Goal: Information Seeking & Learning: Find specific fact

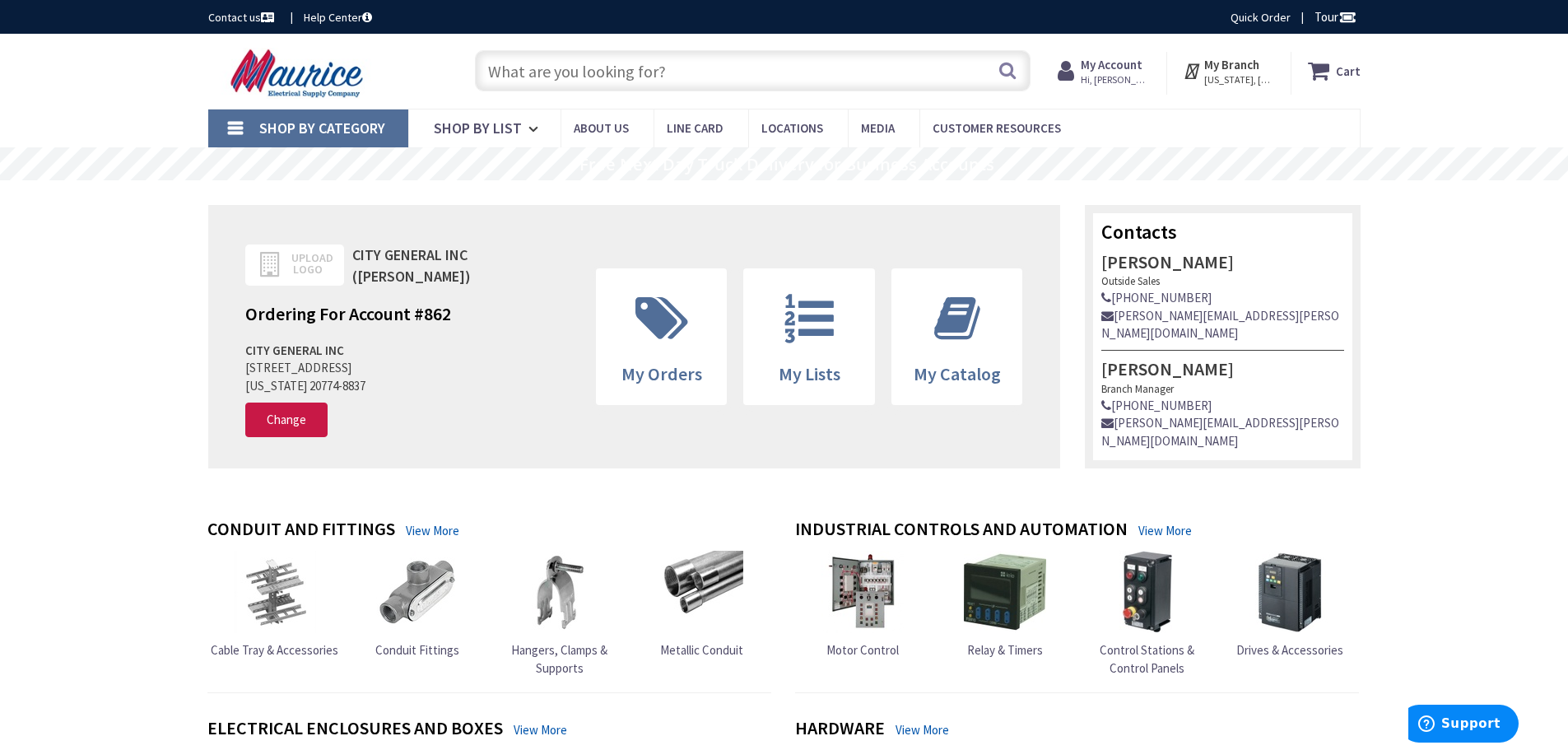
click at [661, 74] on input "text" at bounding box center [753, 71] width 556 height 41
paste input "RFBA4R30OG"
type input "RFBA4R30OG"
click at [1003, 70] on button "Search" at bounding box center [1007, 70] width 21 height 37
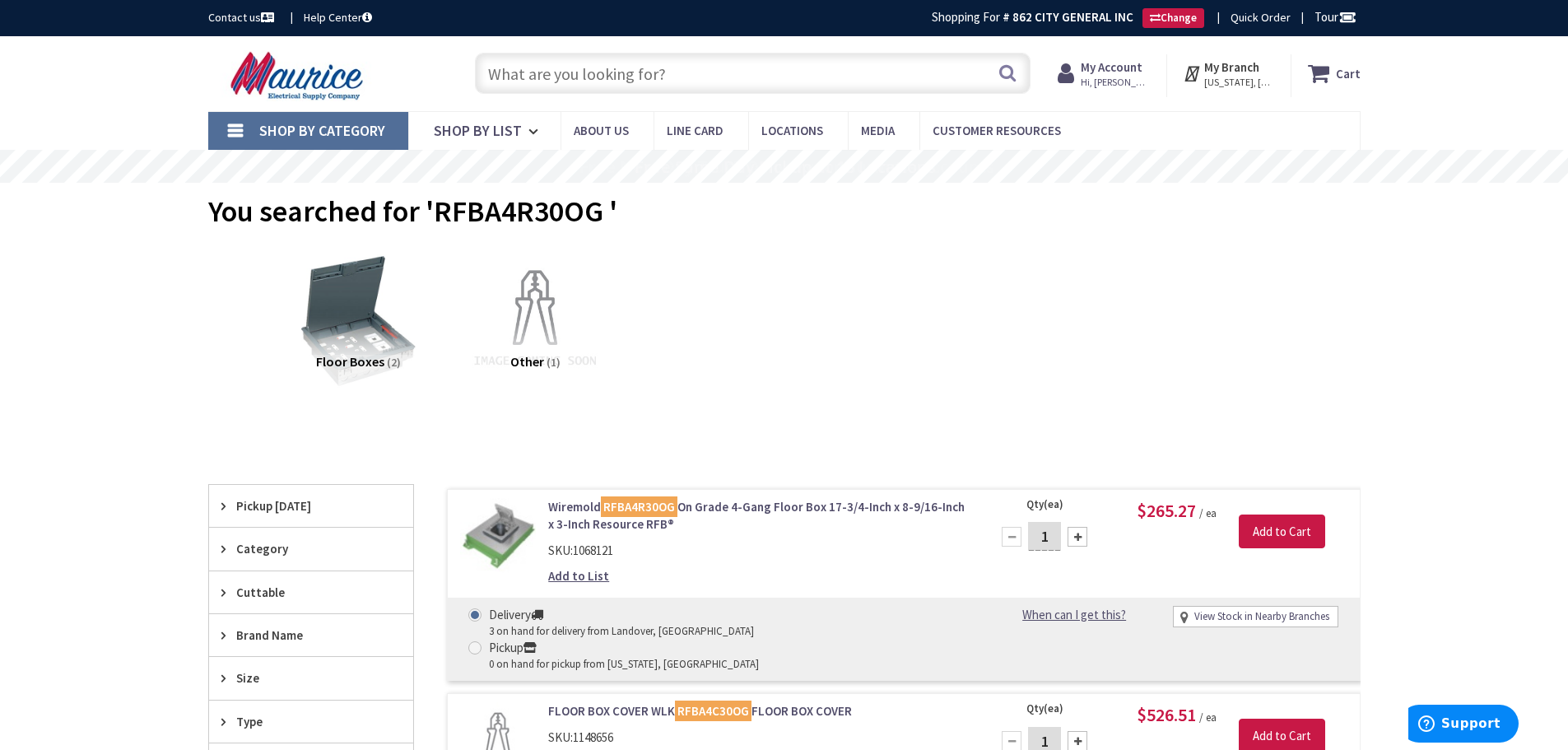
click at [726, 77] on input "text" at bounding box center [753, 73] width 556 height 41
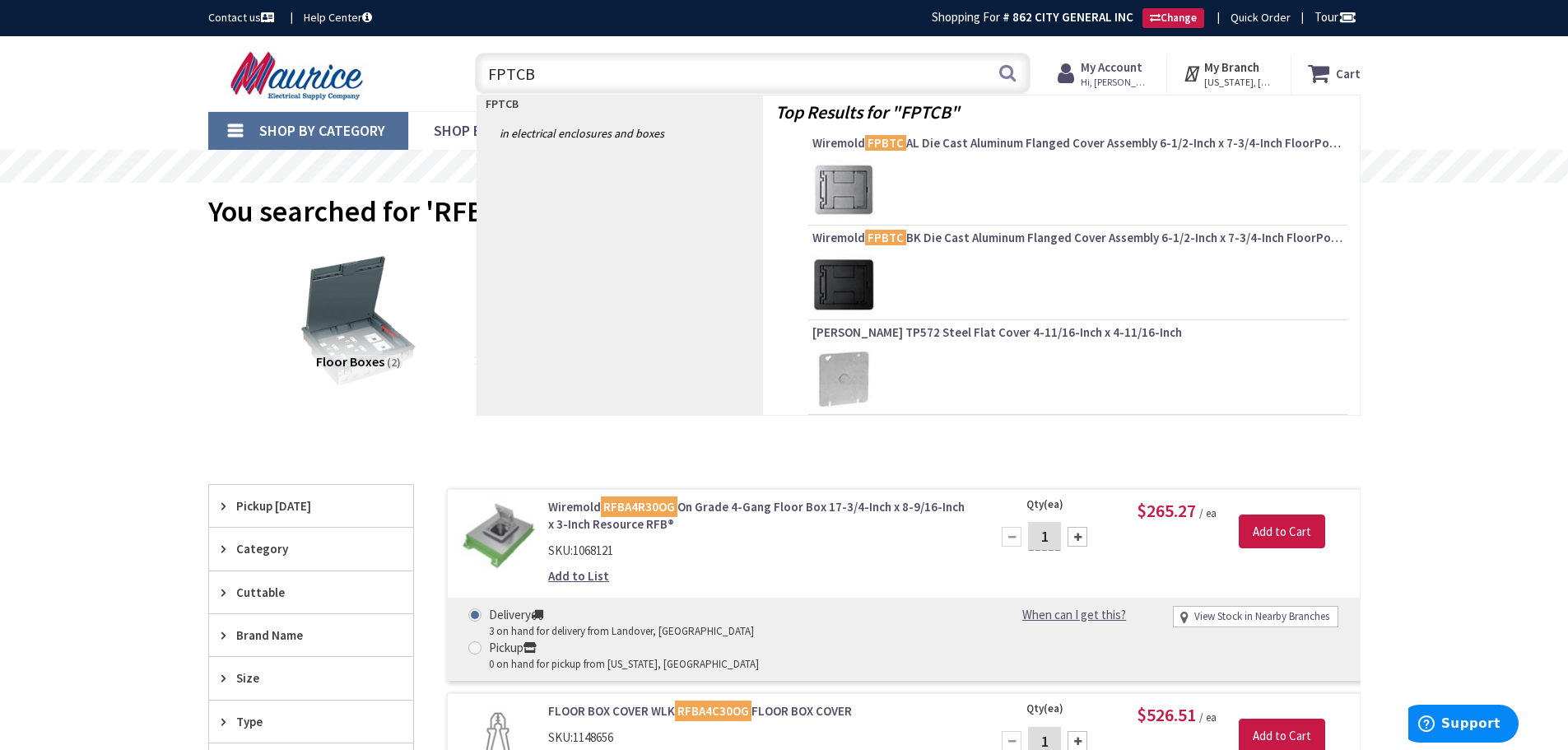
type input "FPTCBK"
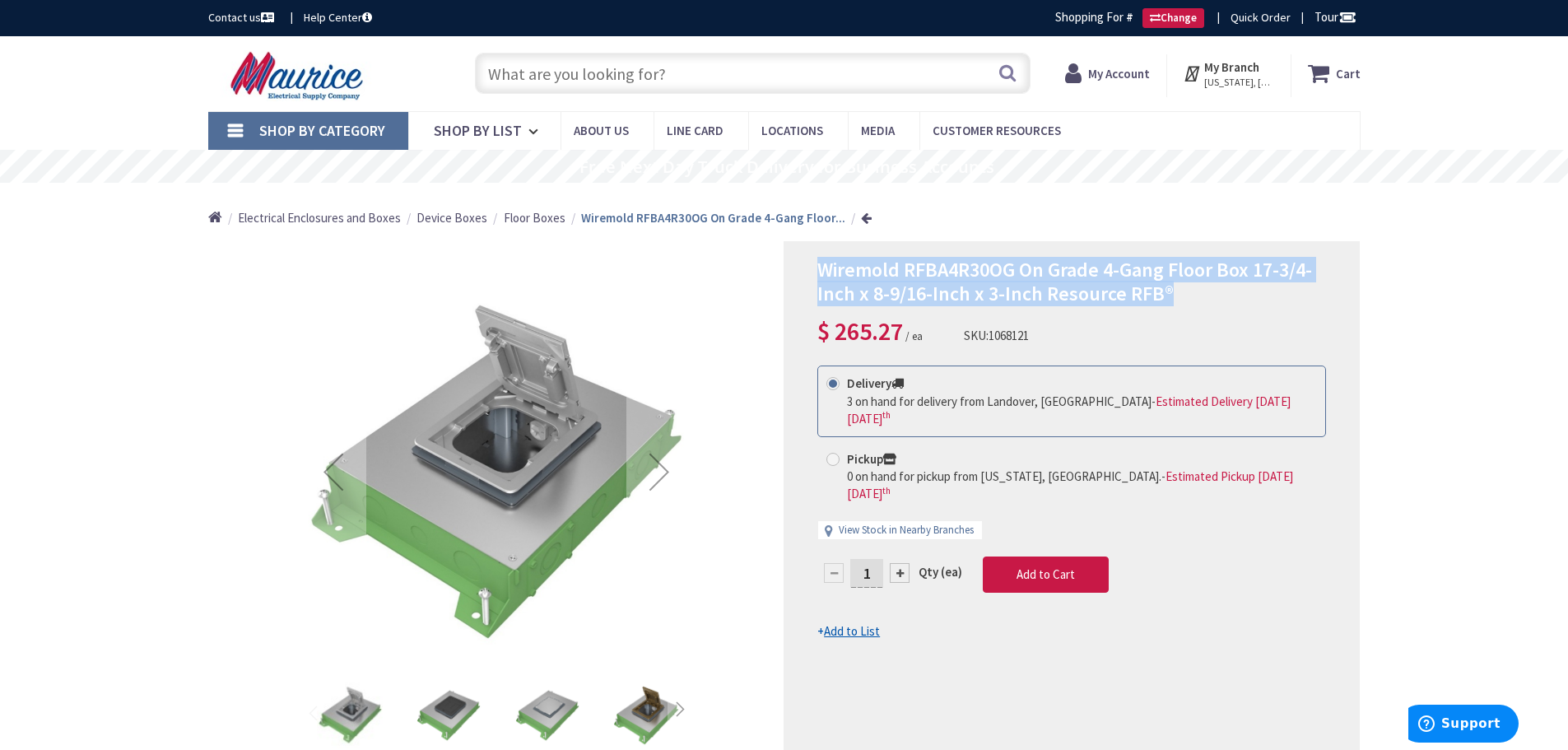
drag, startPoint x: 809, startPoint y: 265, endPoint x: 1200, endPoint y: 304, distance: 392.9
click at [1200, 304] on div "Wiremold RFBA4R30OG On Grade 4-Gang Floor Box 17-3/4-Inch x 8-9/16-Inch x 3-Inc…" at bounding box center [1072, 525] width 576 height 567
copy span "Wiremold RFBA4R30OG On Grade 4-Gang Floor Box 17-3/4-Inch x 8-9/16-Inch x 3-Inc…"
drag, startPoint x: 967, startPoint y: 333, endPoint x: 1039, endPoint y: 329, distance: 72.1
click at [1039, 329] on div "Wiremold RFBA4R30OG On Grade 4-Gang Floor Box 17-3/4-Inch x 8-9/16-Inch x 3-Inc…" at bounding box center [1072, 303] width 509 height 90
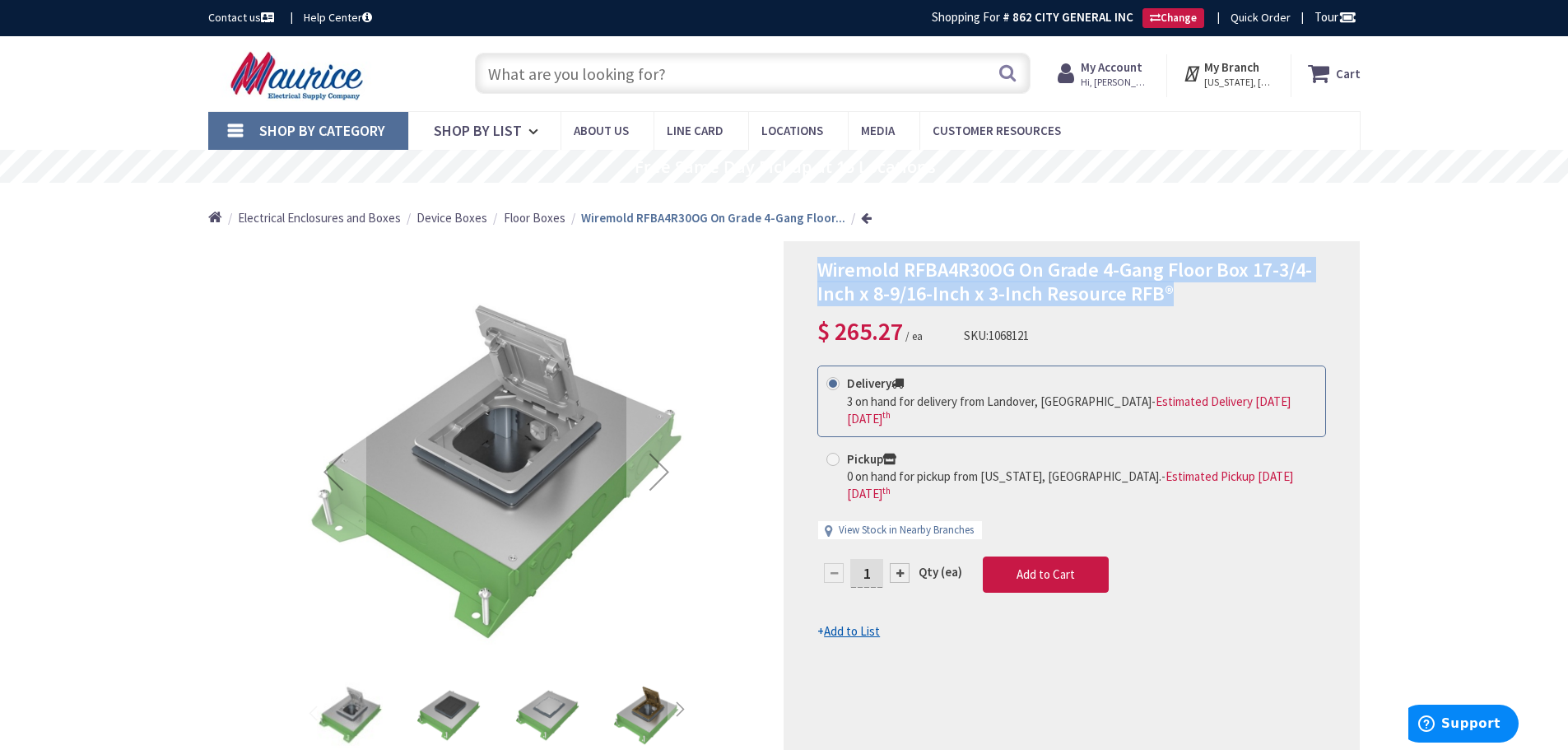
copy div "SKU: 1068121"
click at [592, 76] on input "text" at bounding box center [753, 73] width 556 height 41
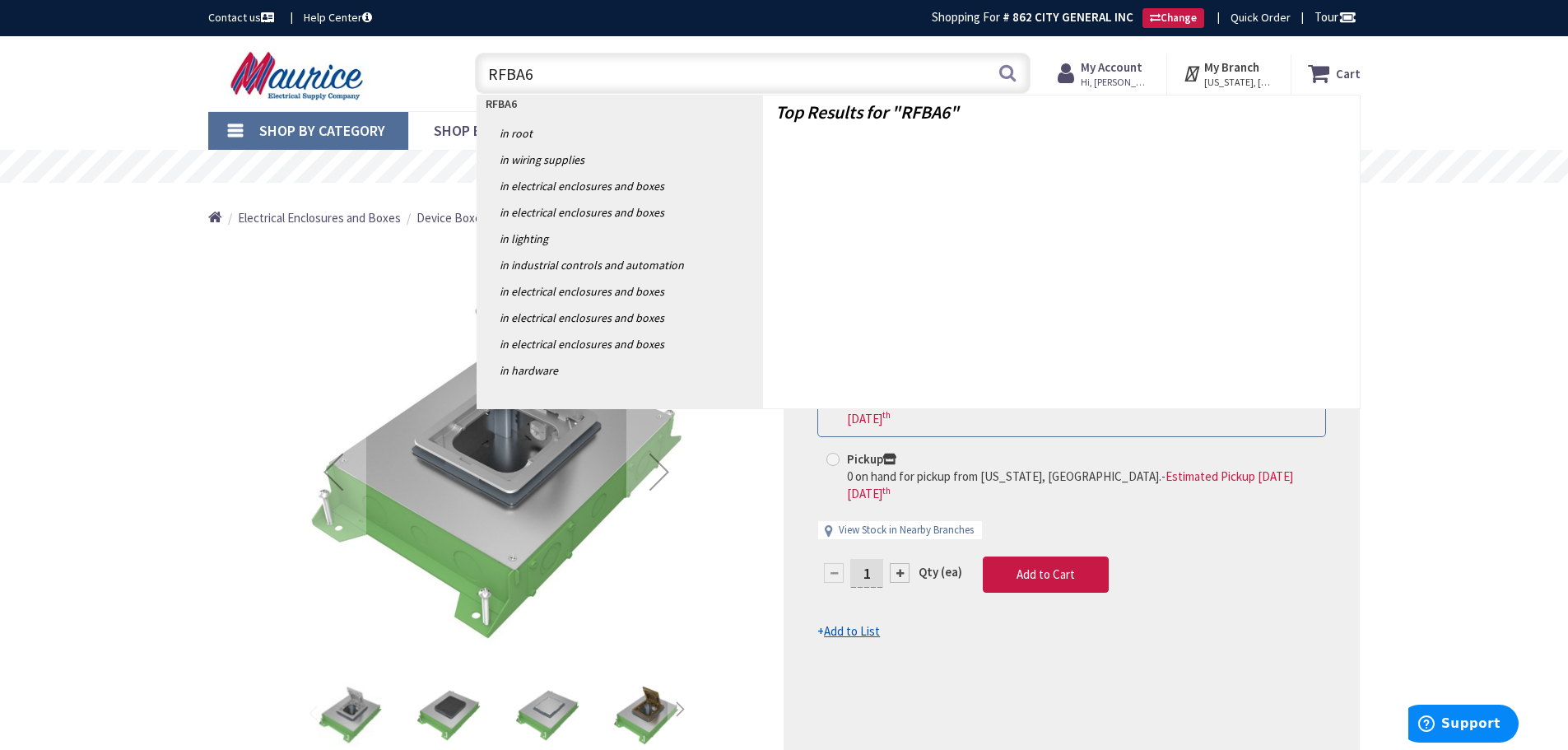
type input "RFBA6A"
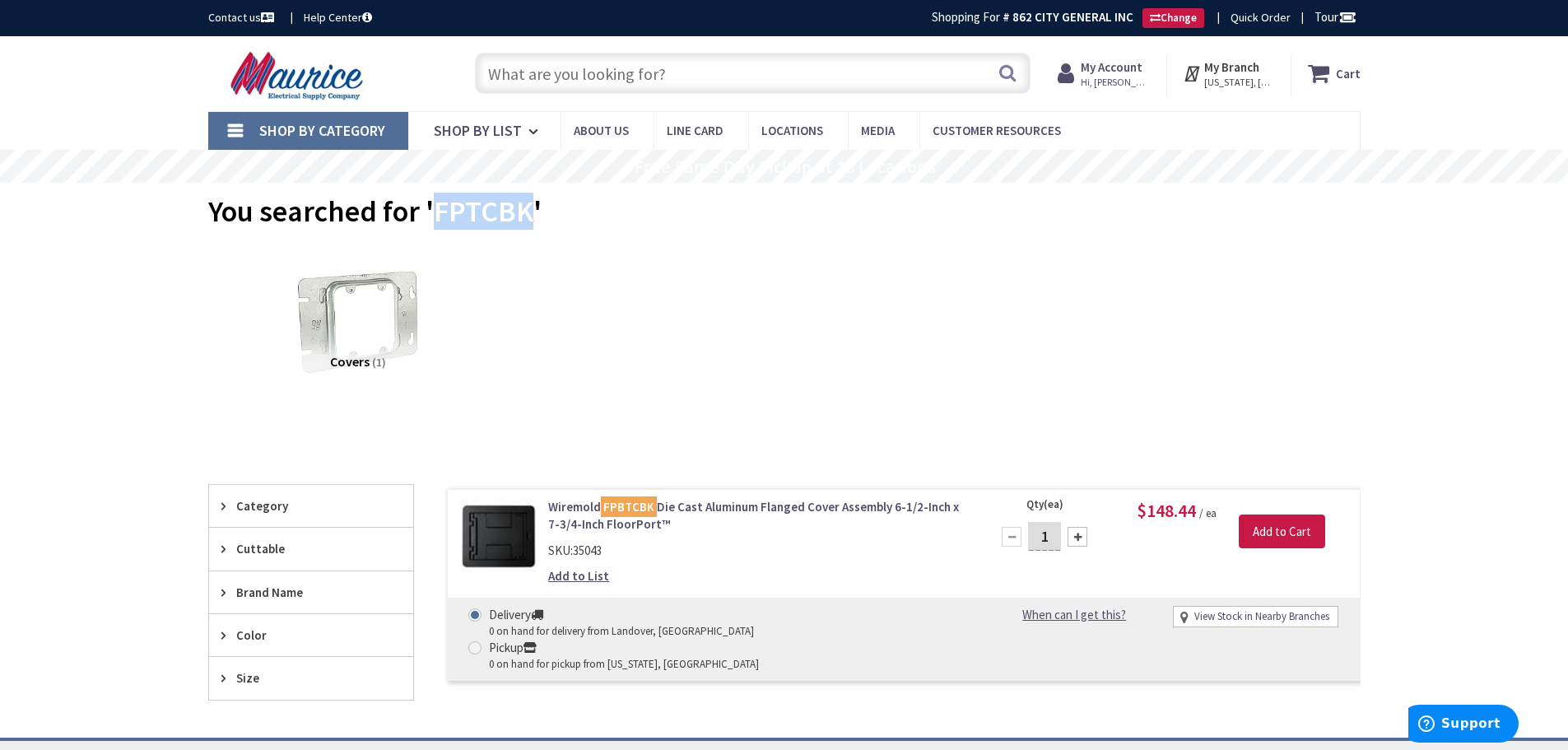
drag, startPoint x: 432, startPoint y: 204, endPoint x: 525, endPoint y: 213, distance: 93.4
click at [525, 213] on span "You searched for 'FPTCBK'" at bounding box center [375, 211] width 333 height 37
copy span "FPTCBK"
click at [623, 76] on input "text" at bounding box center [753, 73] width 556 height 41
paste input "FPCTCBK"
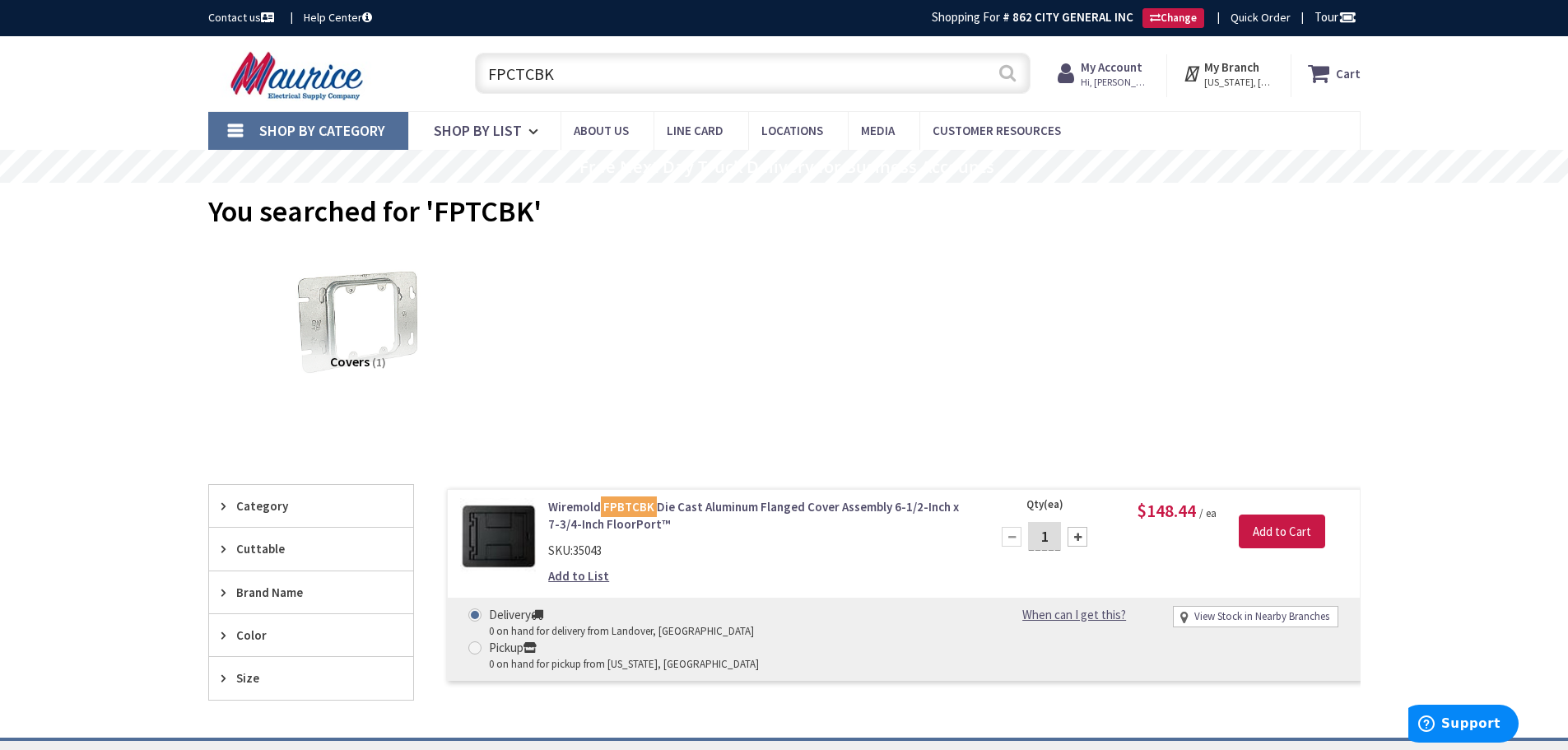
type input "FPCTCBK"
click at [1011, 72] on button "Search" at bounding box center [1007, 73] width 21 height 37
click at [776, 78] on input "text" at bounding box center [753, 73] width 556 height 41
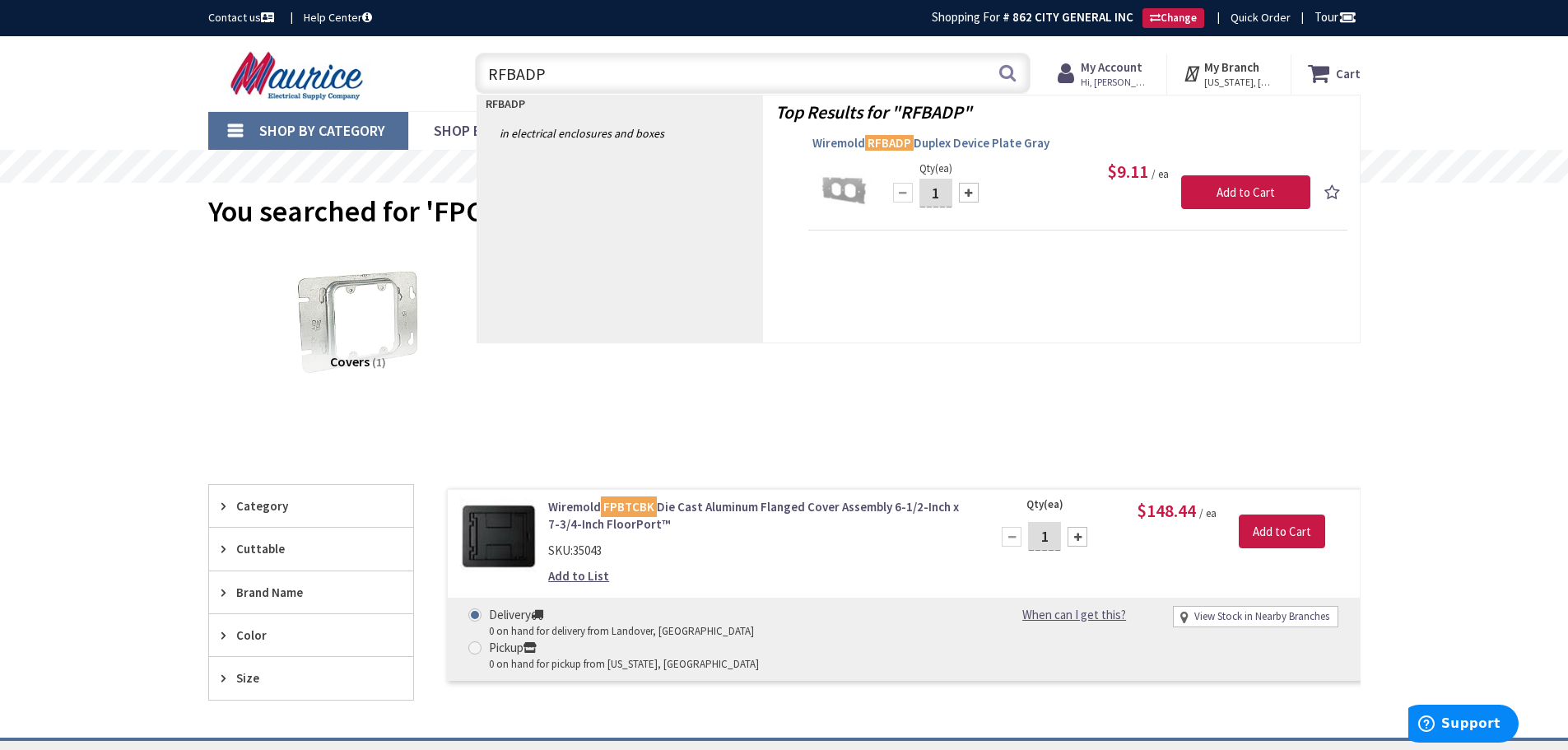
type input "RFBADP"
click at [936, 143] on span "Wiremold RFBADP Duplex Device Plate Gray" at bounding box center [1078, 143] width 531 height 17
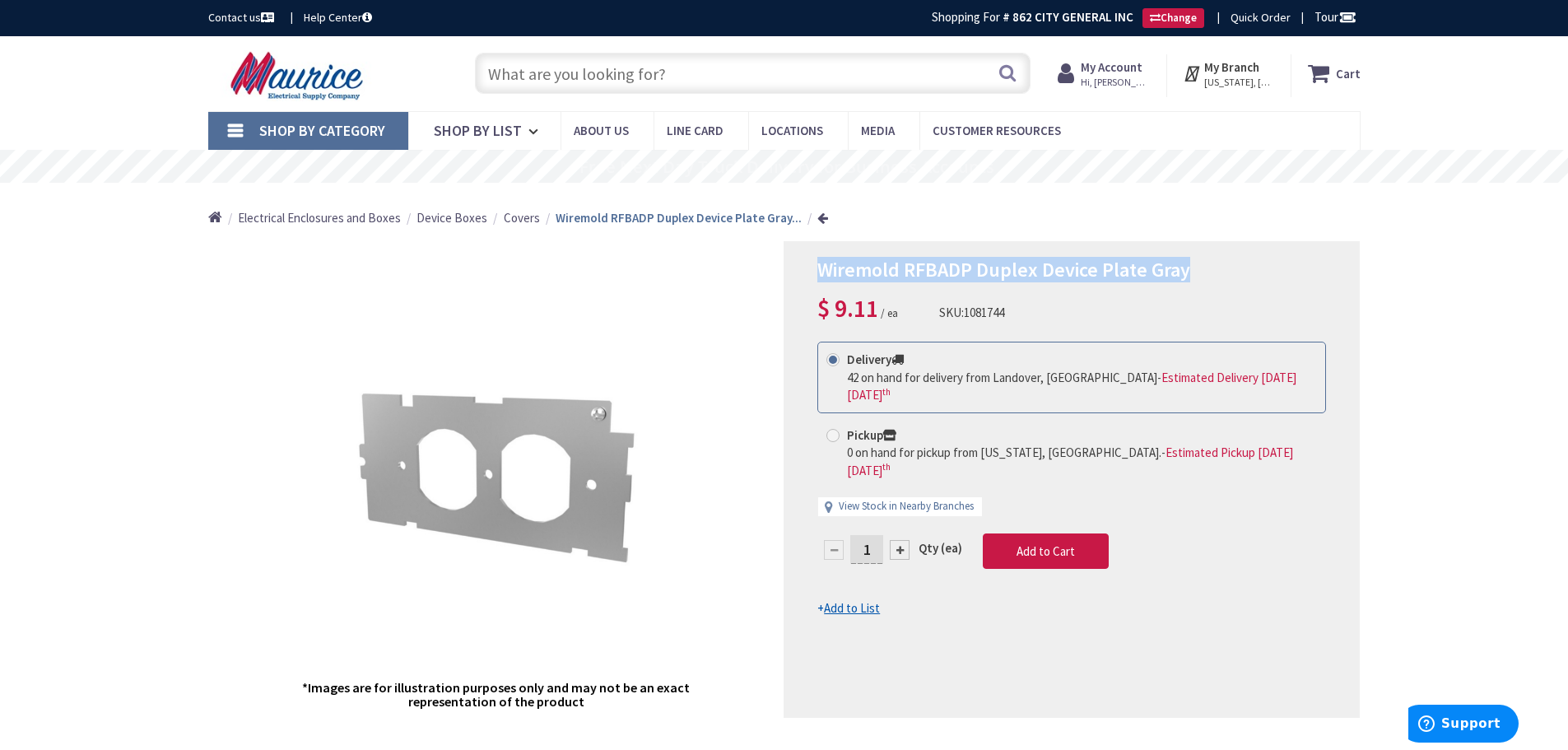
drag, startPoint x: 821, startPoint y: 262, endPoint x: 1239, endPoint y: 261, distance: 418.0
click at [1239, 261] on h1 "Wiremold RFBADP Duplex Device Plate Gray" at bounding box center [1072, 270] width 509 height 24
copy span "Wiremold RFBADP Duplex Device Plate Gray"
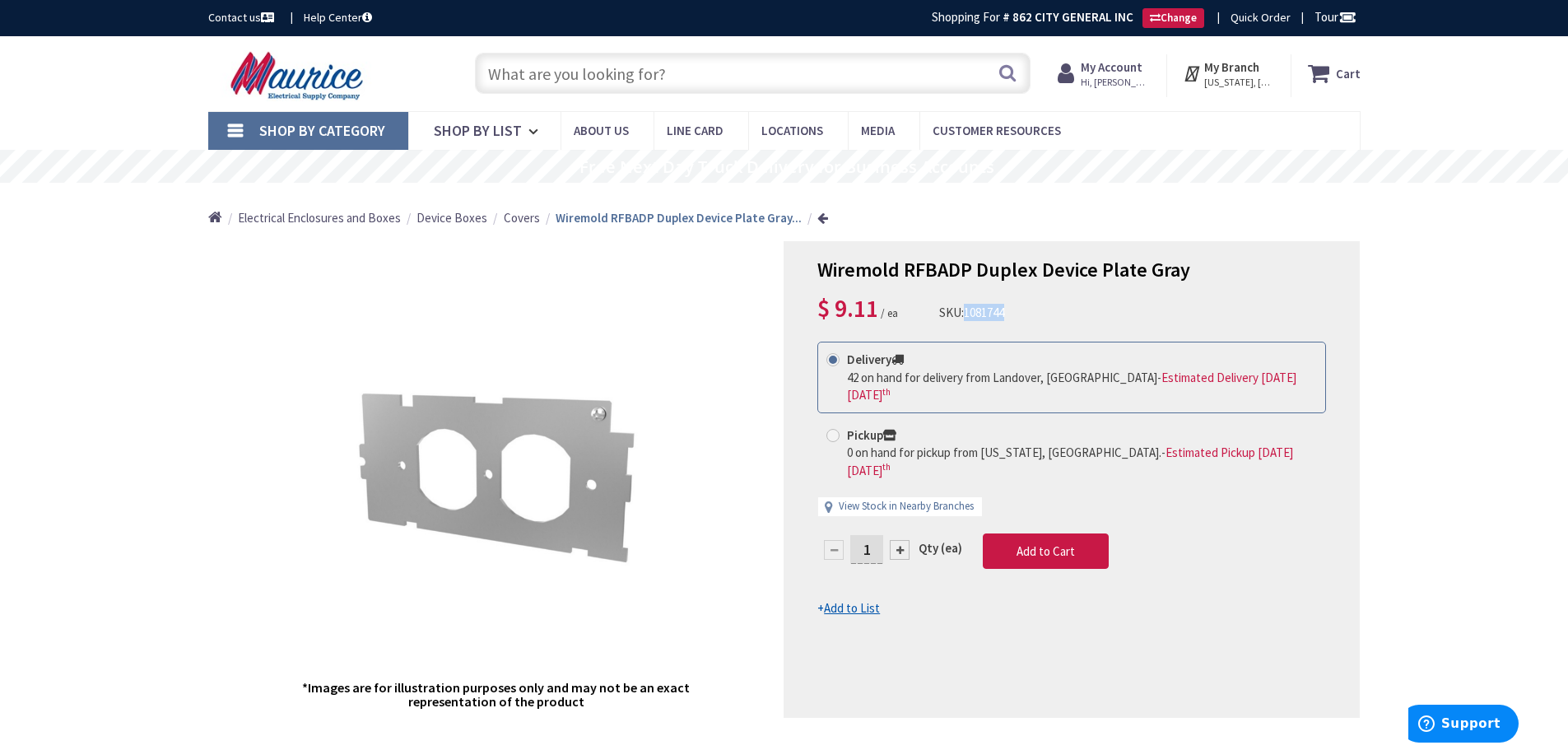
drag, startPoint x: 969, startPoint y: 316, endPoint x: 1033, endPoint y: 312, distance: 64.1
click at [1033, 312] on div "Wiremold RFBADP Duplex Device Plate Gray $ 9.11 / ea SKU: 1081744" at bounding box center [1072, 292] width 509 height 67
copy span "1081744"
click at [639, 76] on input "text" at bounding box center [753, 73] width 556 height 41
paste input "FPCTCBK"
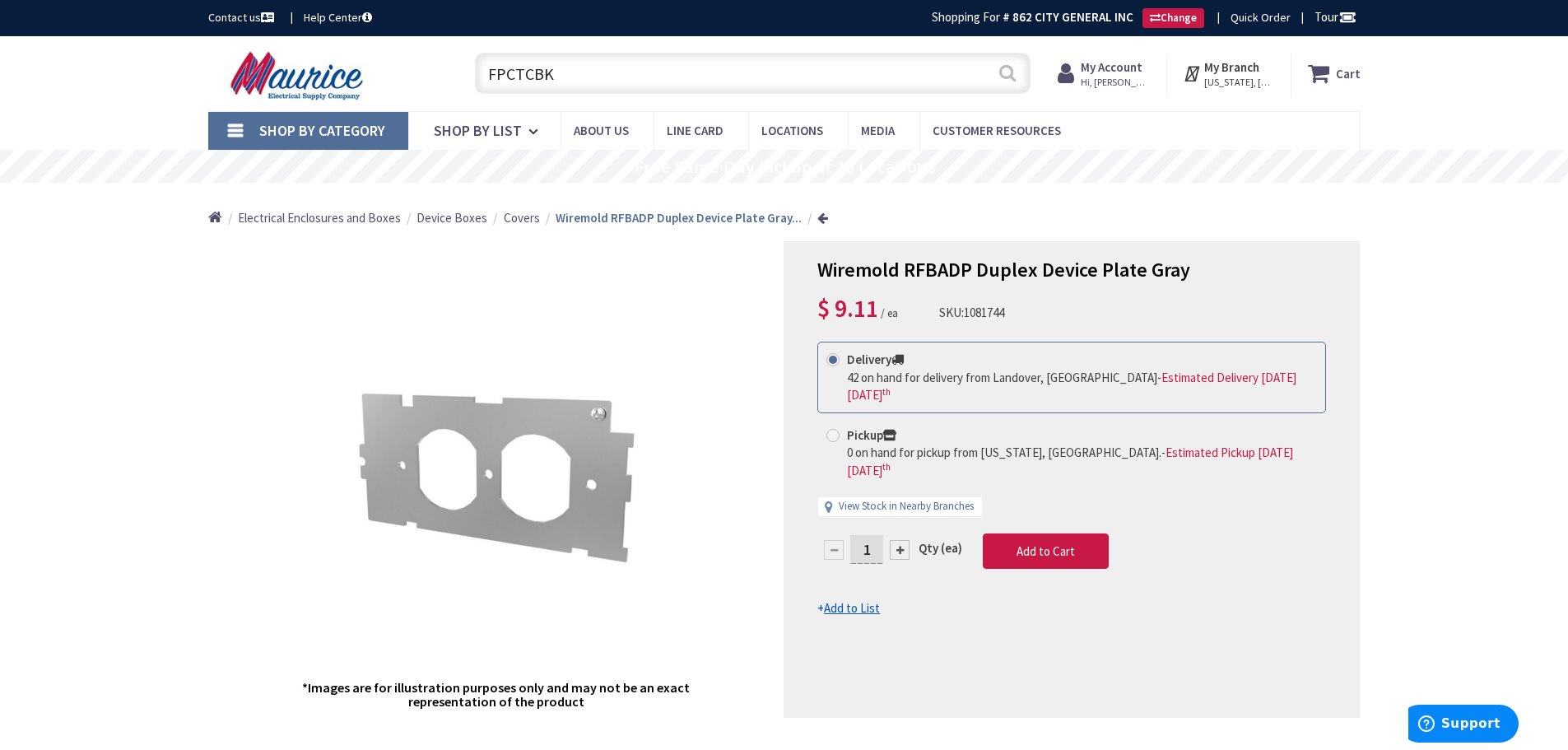
type input "FPCTCBK"
click at [1007, 69] on button "Search" at bounding box center [1007, 73] width 21 height 37
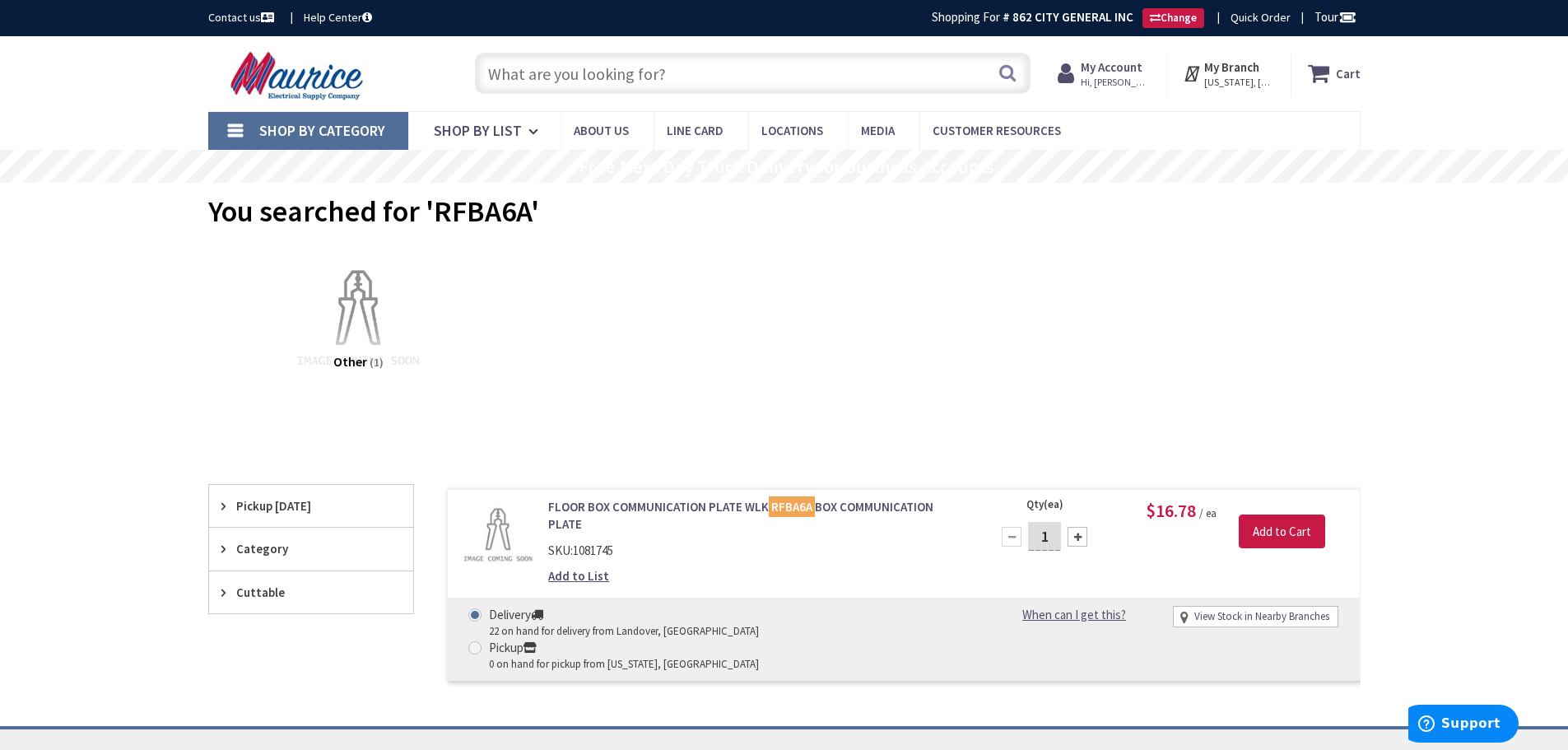
click at [672, 509] on link "FLOOR BOX COMMUNICATION PLATE WLK RFBA6A BOX COMMUNICATION PLATE" at bounding box center [757, 516] width 419 height 35
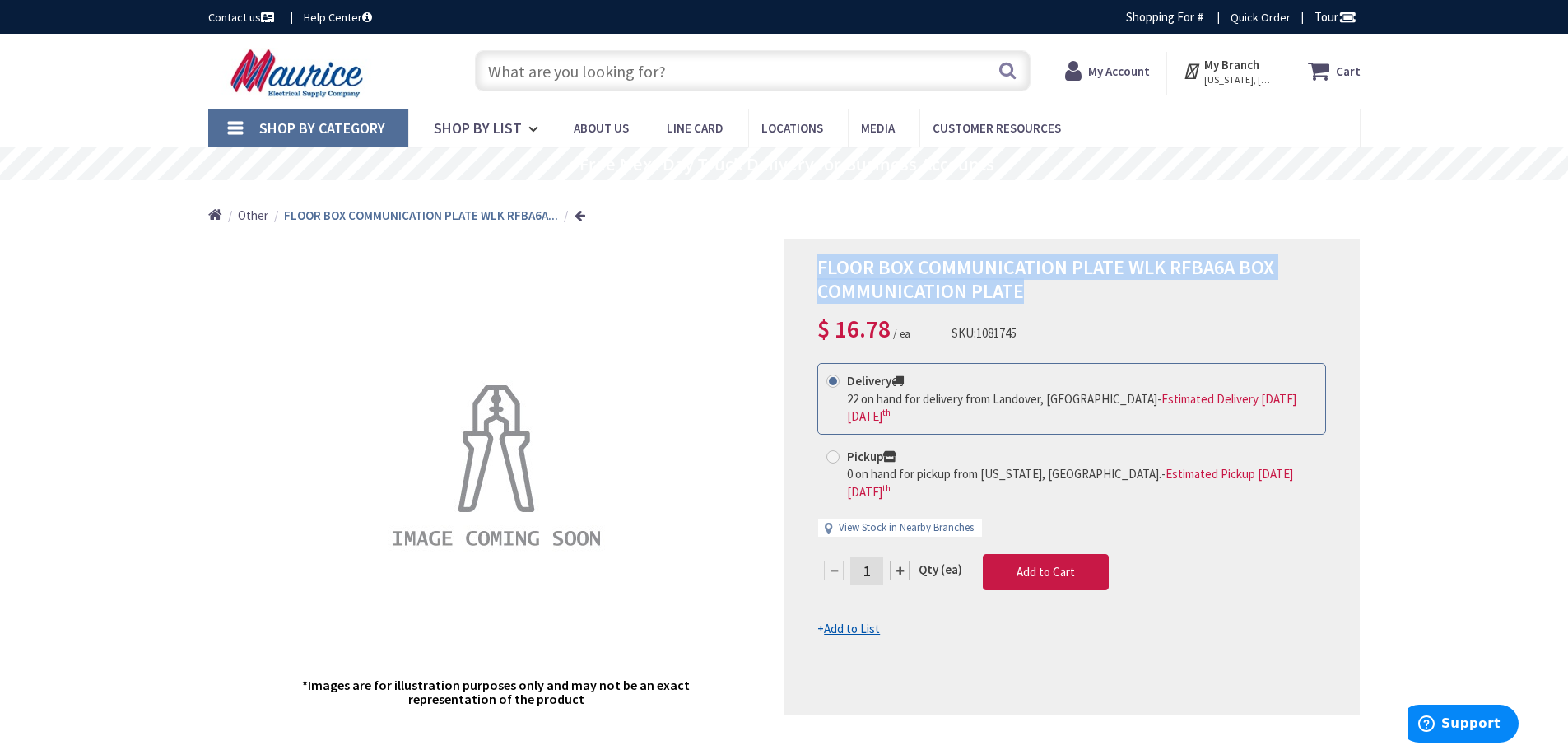
drag, startPoint x: 814, startPoint y: 260, endPoint x: 1053, endPoint y: 295, distance: 241.5
click at [1053, 295] on div "FLOOR BOX COMMUNICATION PLATE WLK RFBA6A BOX COMMUNICATION PLATE $ 16.78 / ea S…" at bounding box center [1072, 476] width 576 height 476
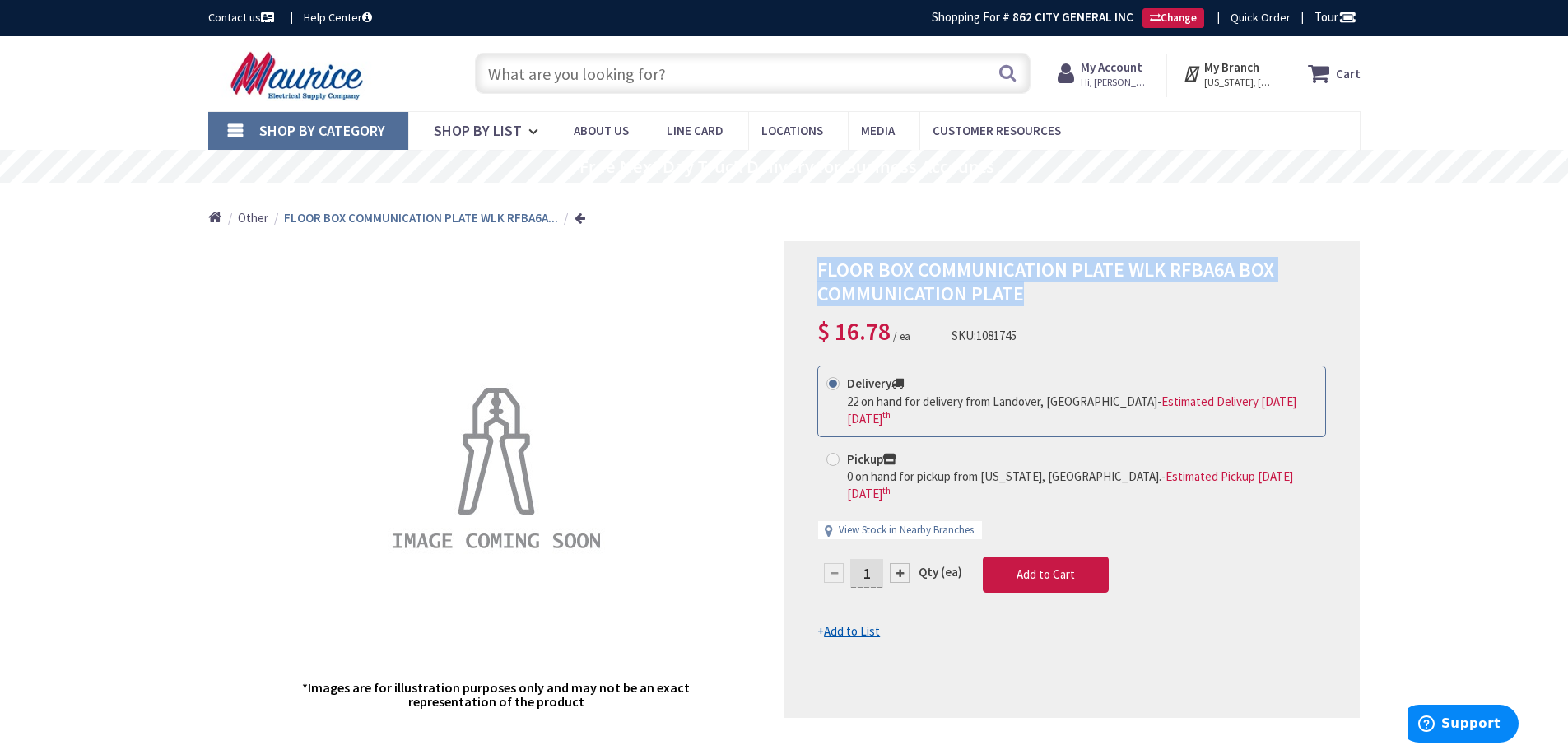
drag, startPoint x: 953, startPoint y: 330, endPoint x: 1035, endPoint y: 334, distance: 82.1
click at [1035, 334] on div "FLOOR BOX COMMUNICATION PLATE WLK RFBA6A BOX COMMUNICATION PLATE $ 16.78 / ea S…" at bounding box center [1072, 303] width 509 height 90
copy div "SKU: 1081745"
click at [697, 74] on input "text" at bounding box center [753, 73] width 556 height 41
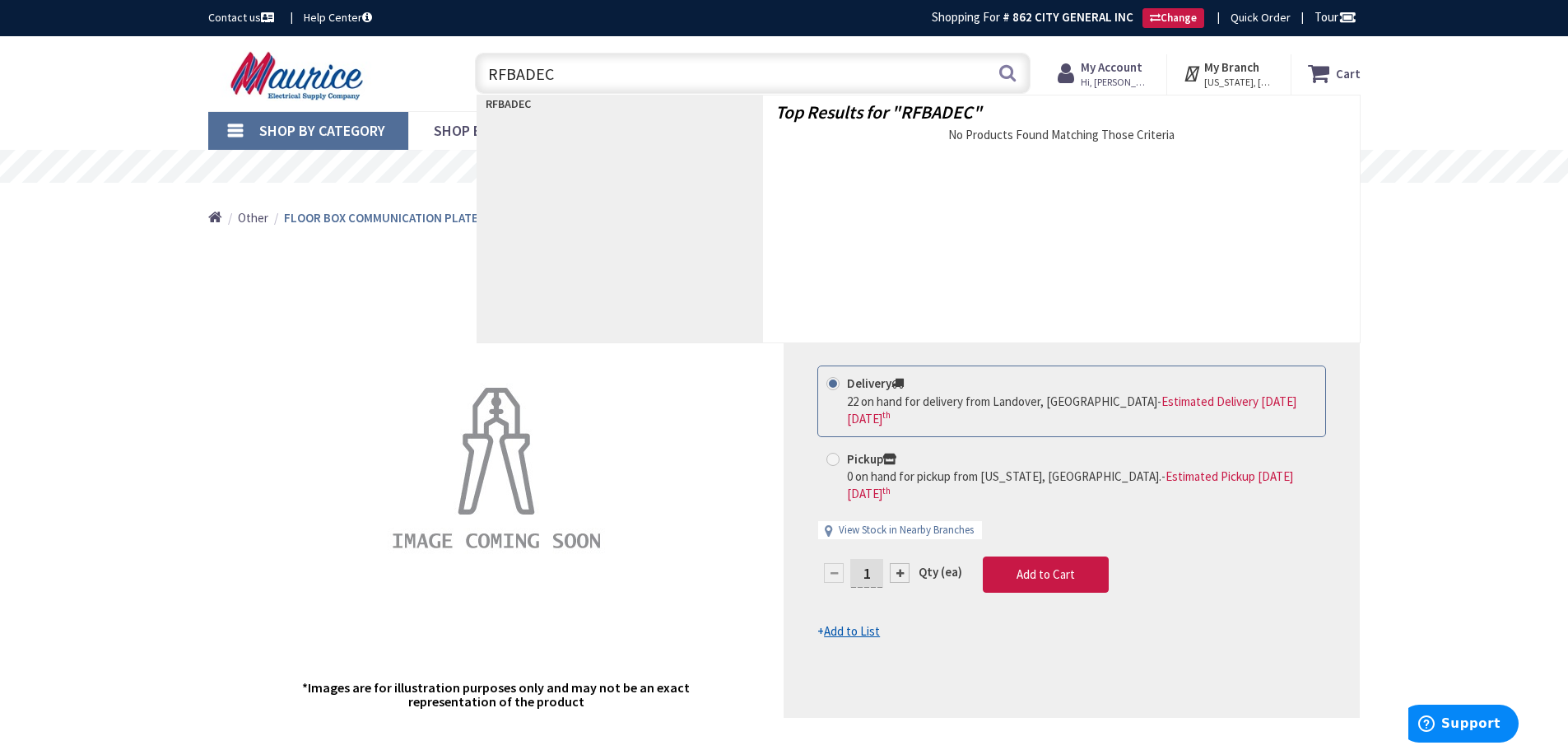
type input "RFBADEC"
click at [1273, 273] on div "Top Results for " RFBADEC " No Products Found Matching Those Criteria" at bounding box center [1062, 219] width 597 height 246
click at [1394, 277] on main "Back *Images are for illustration purposes only and may not be an exact represe…" at bounding box center [784, 726] width 1235 height 971
